Goal: Navigation & Orientation: Find specific page/section

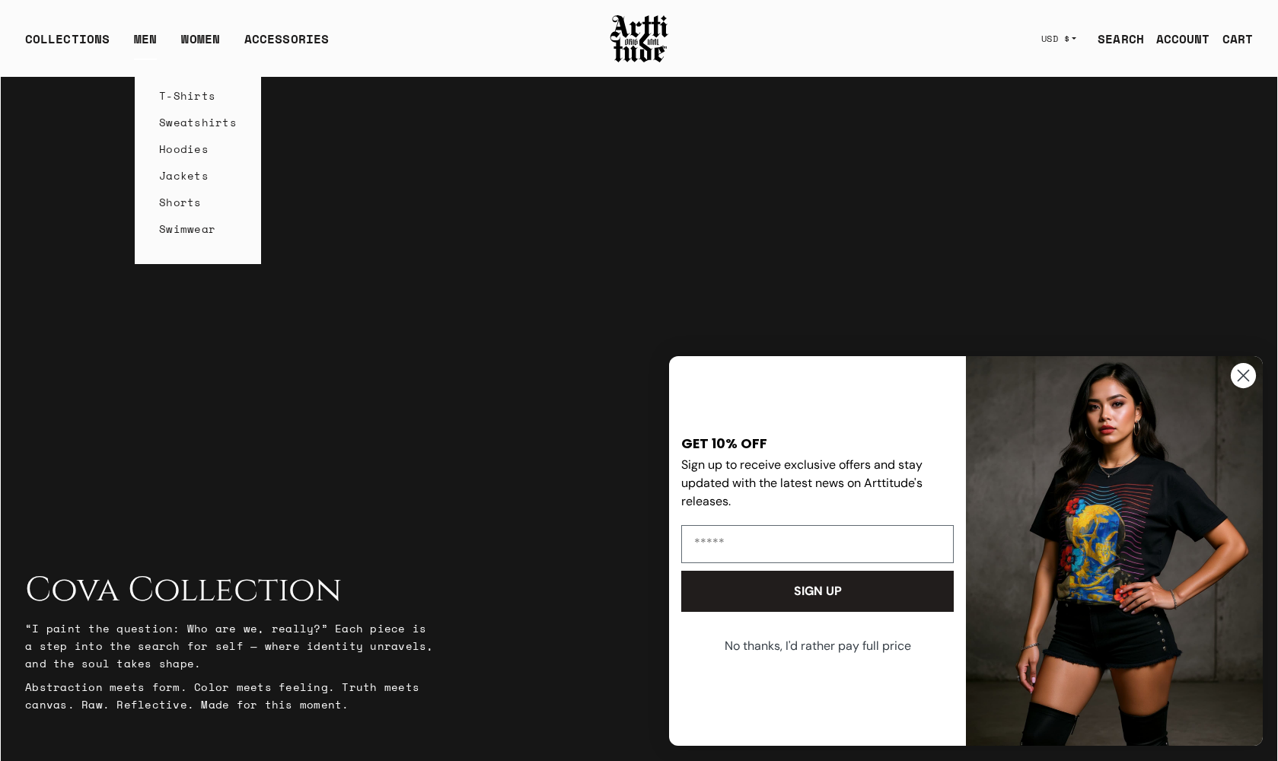
click at [196, 94] on link "T-Shirts" at bounding box center [198, 95] width 78 height 27
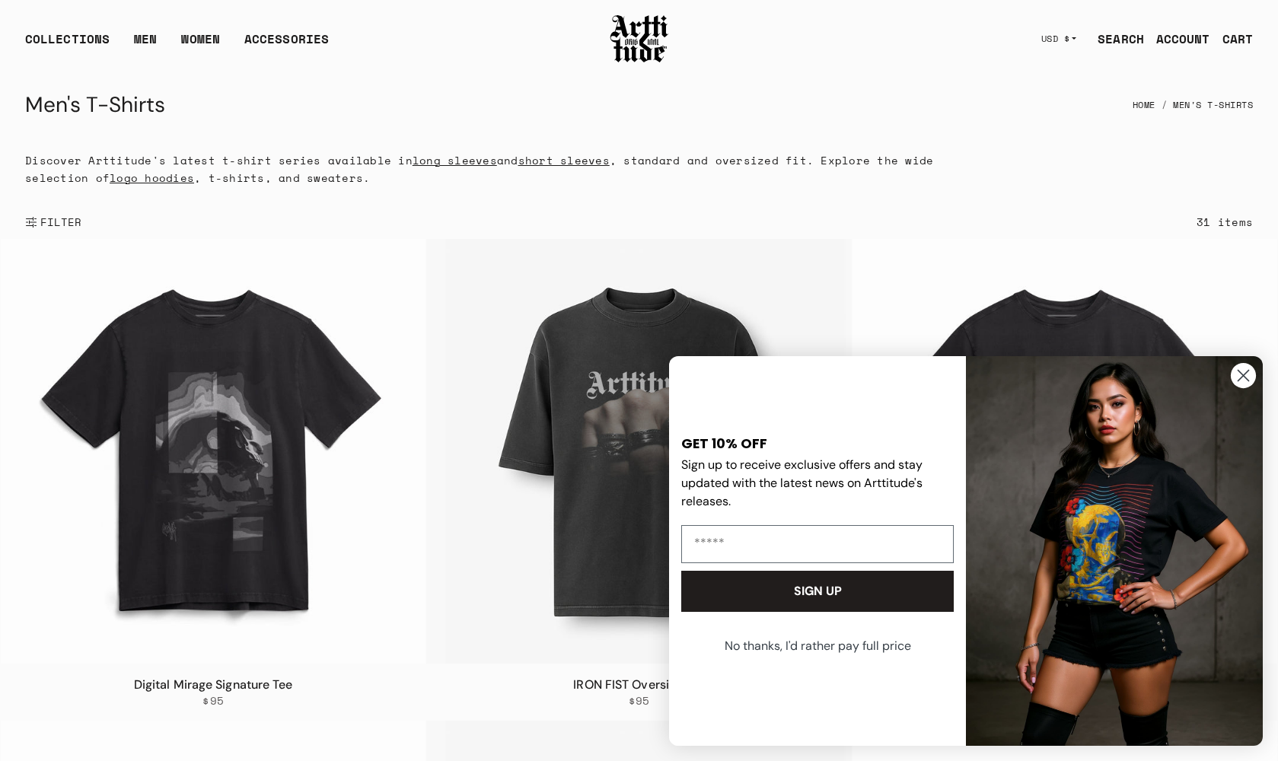
click at [1242, 377] on icon "Close dialog" at bounding box center [1243, 376] width 11 height 11
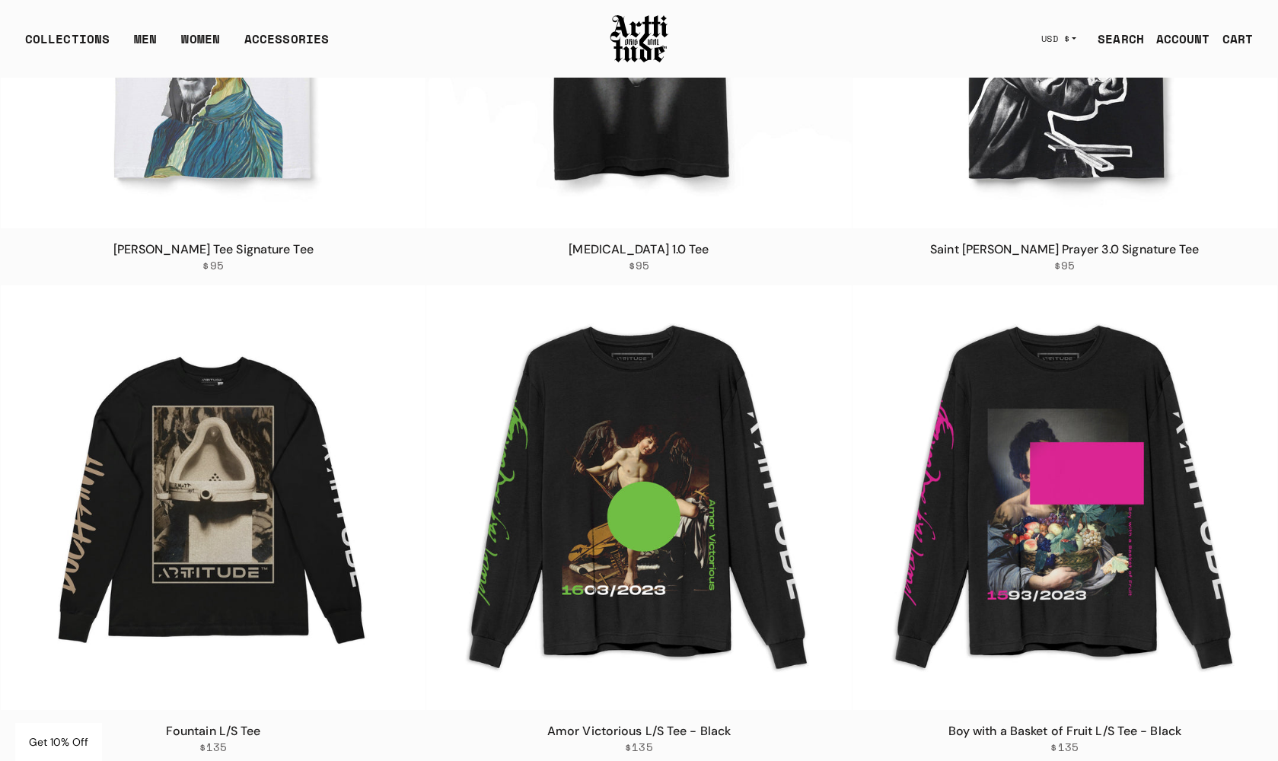
scroll to position [2523, 0]
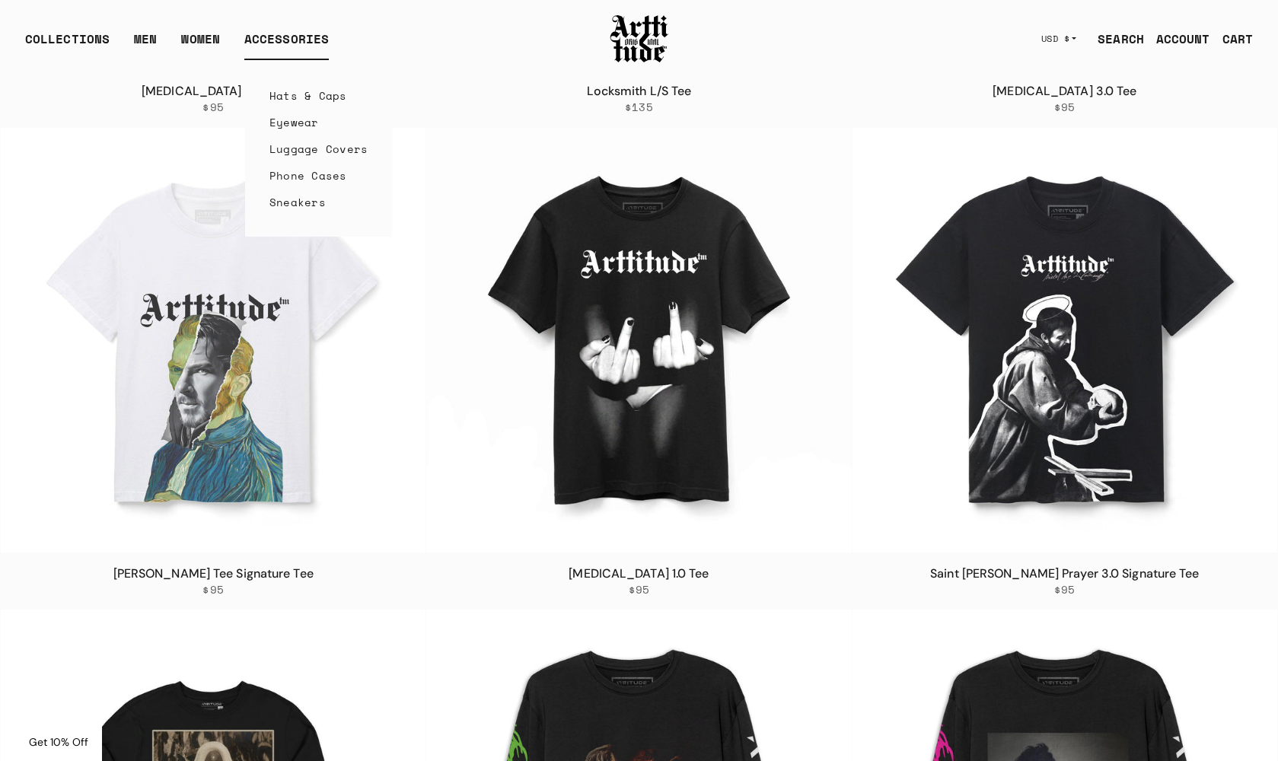
click at [302, 42] on div "ACCESSORIES" at bounding box center [286, 45] width 84 height 30
click at [312, 96] on link "Hats & Caps" at bounding box center [318, 95] width 99 height 27
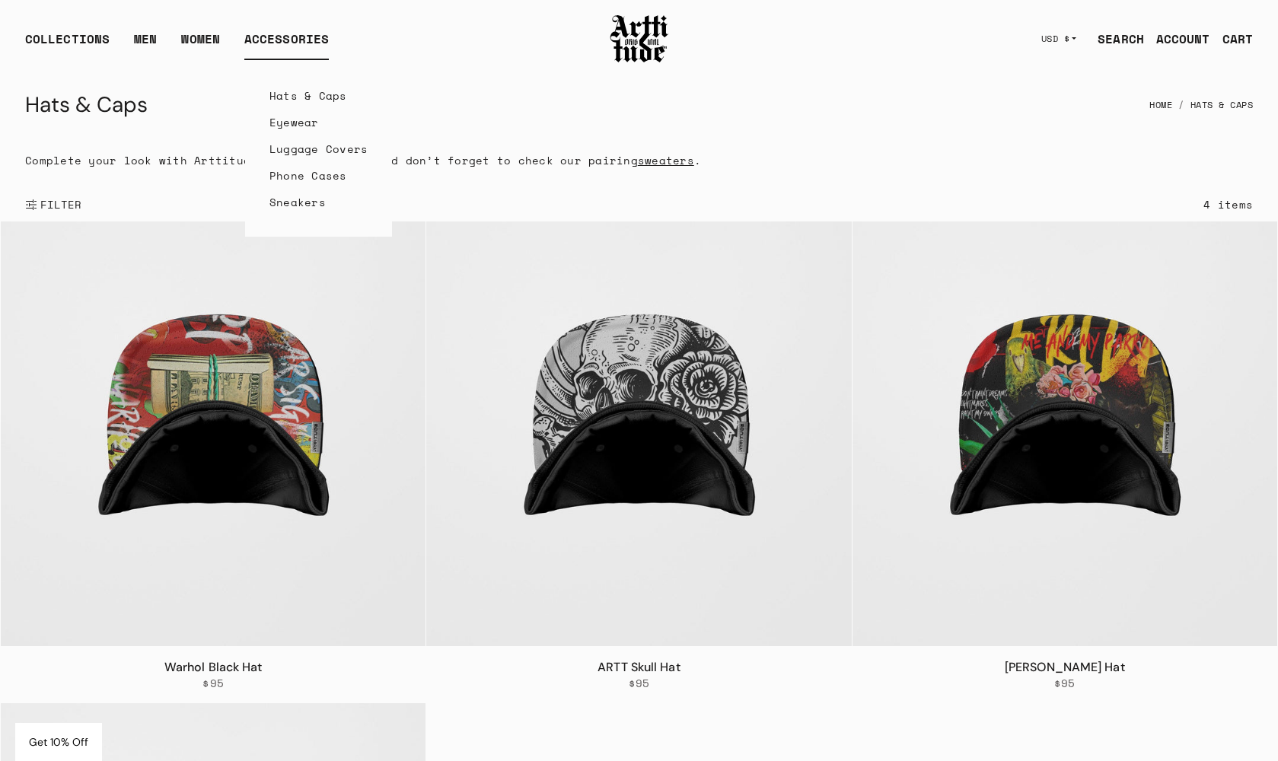
click at [288, 129] on link "Eyewear" at bounding box center [318, 122] width 99 height 27
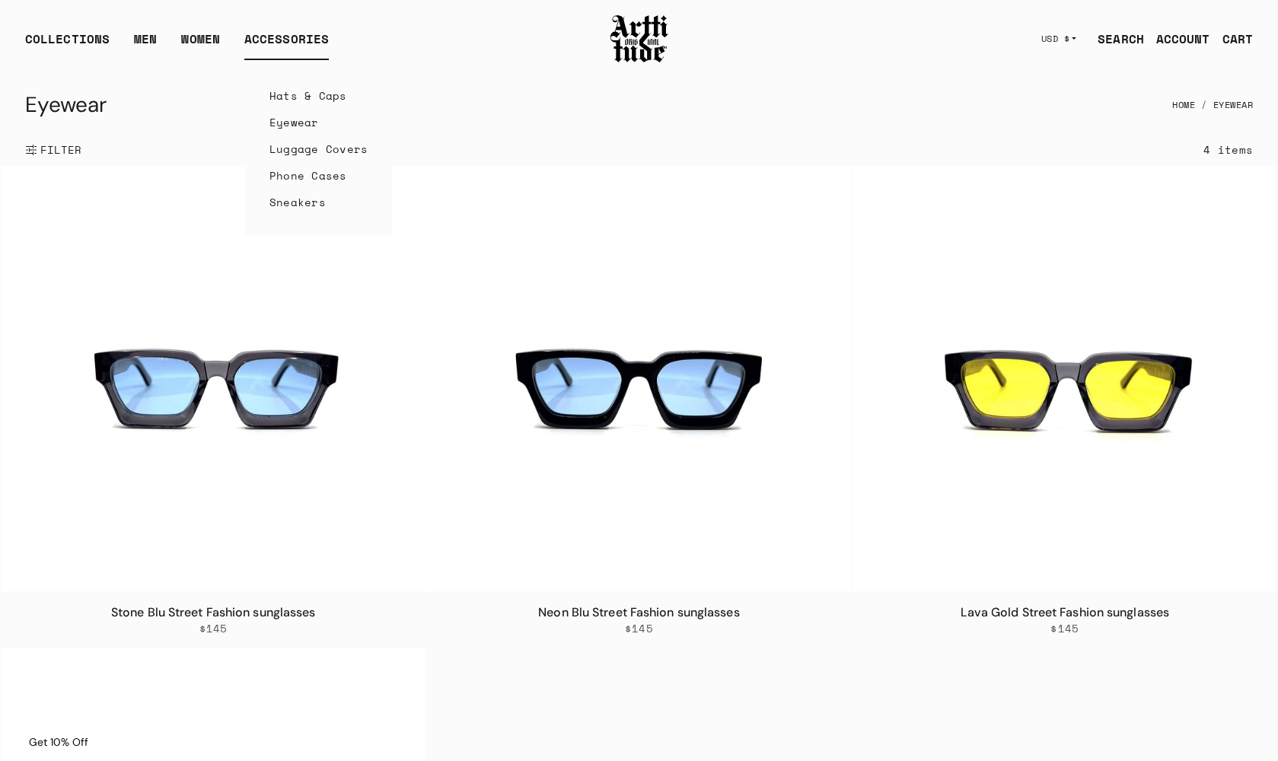
click at [332, 154] on link "Luggage Covers" at bounding box center [318, 148] width 99 height 27
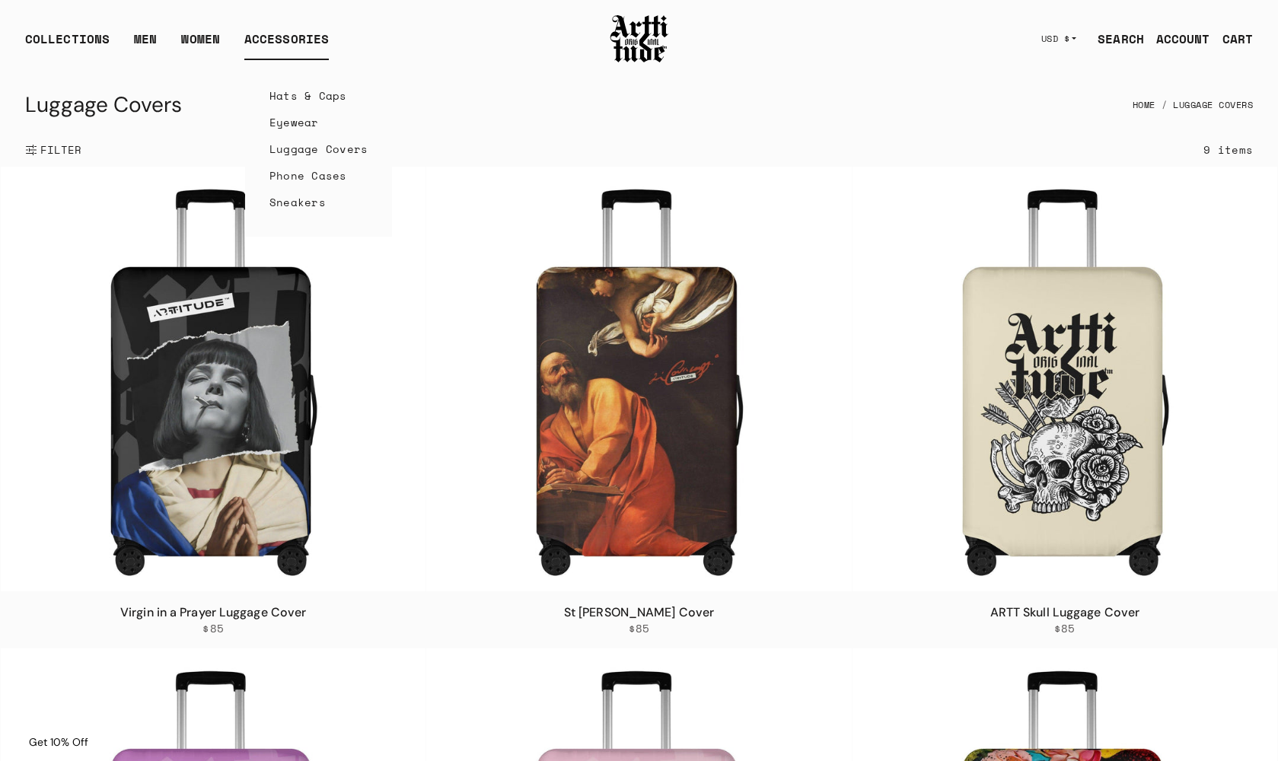
click at [325, 180] on link "Phone Cases" at bounding box center [318, 175] width 99 height 27
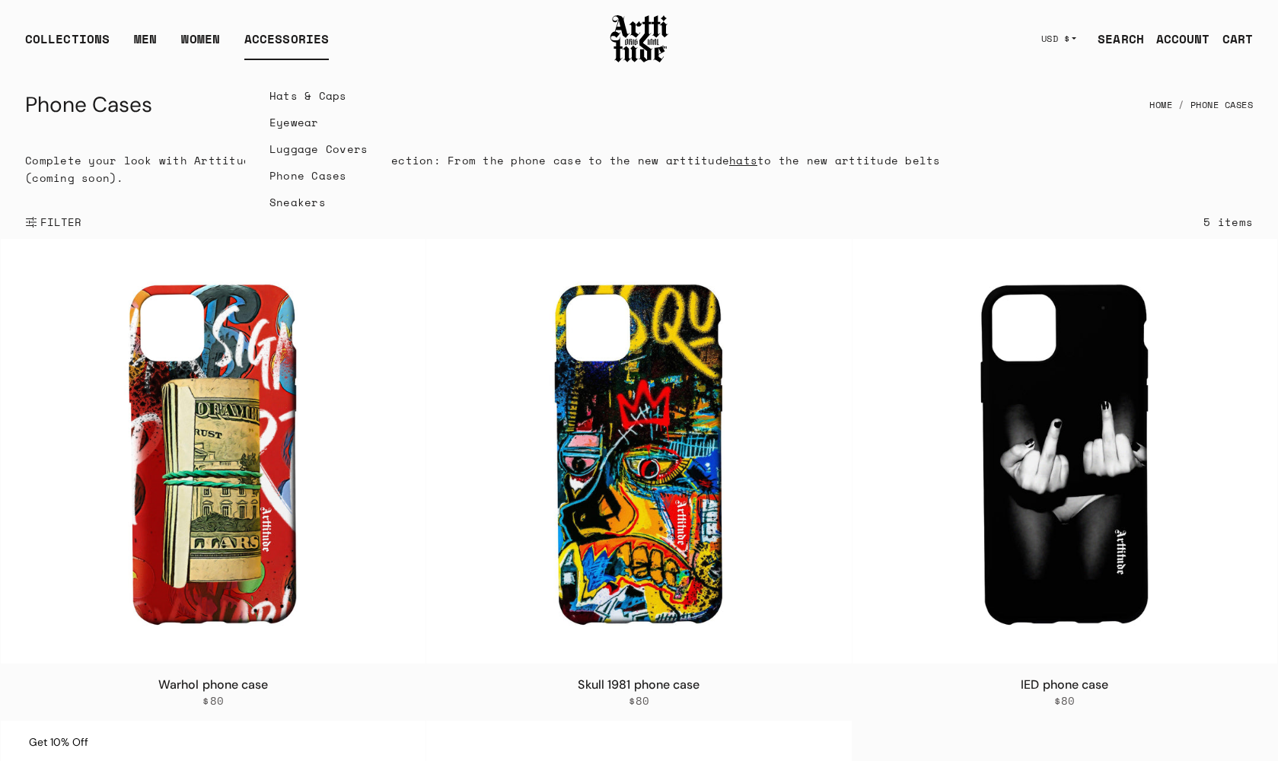
click at [287, 201] on link "Sneakers" at bounding box center [318, 202] width 99 height 27
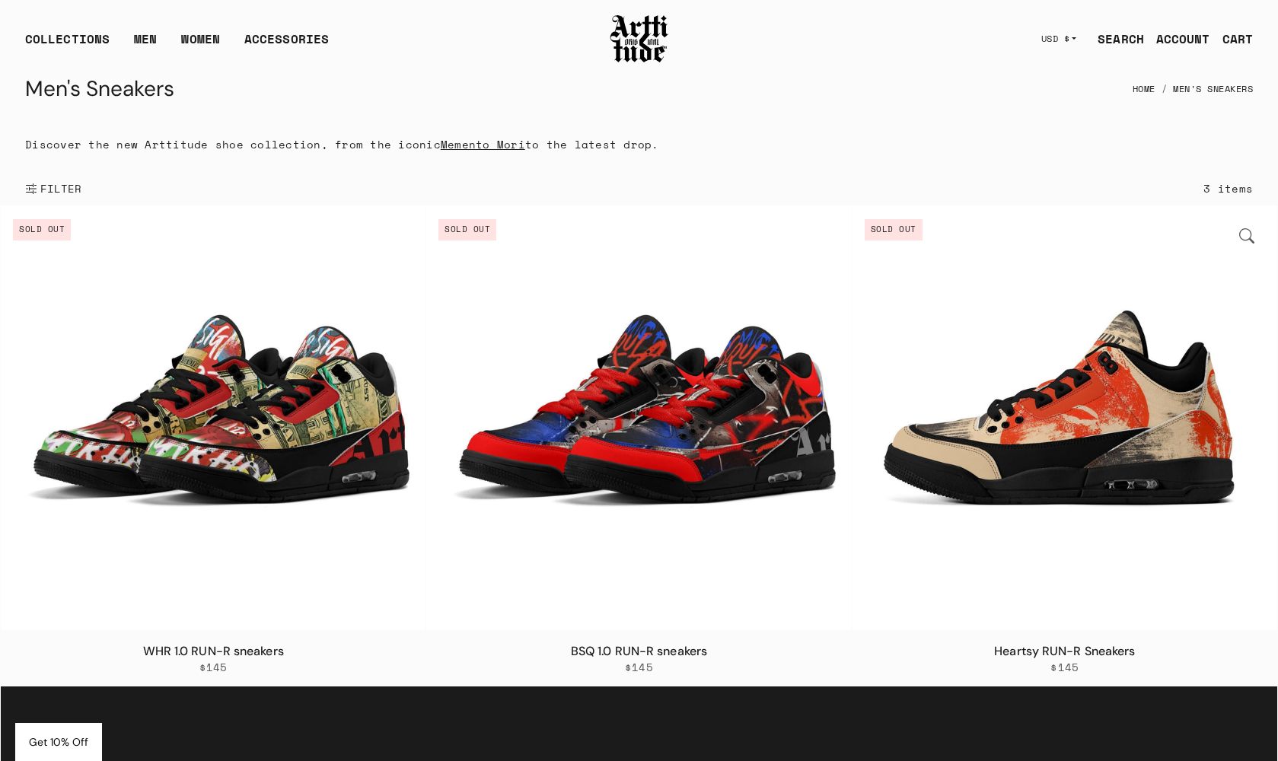
scroll to position [19, 0]
